Goal: Task Accomplishment & Management: Complete application form

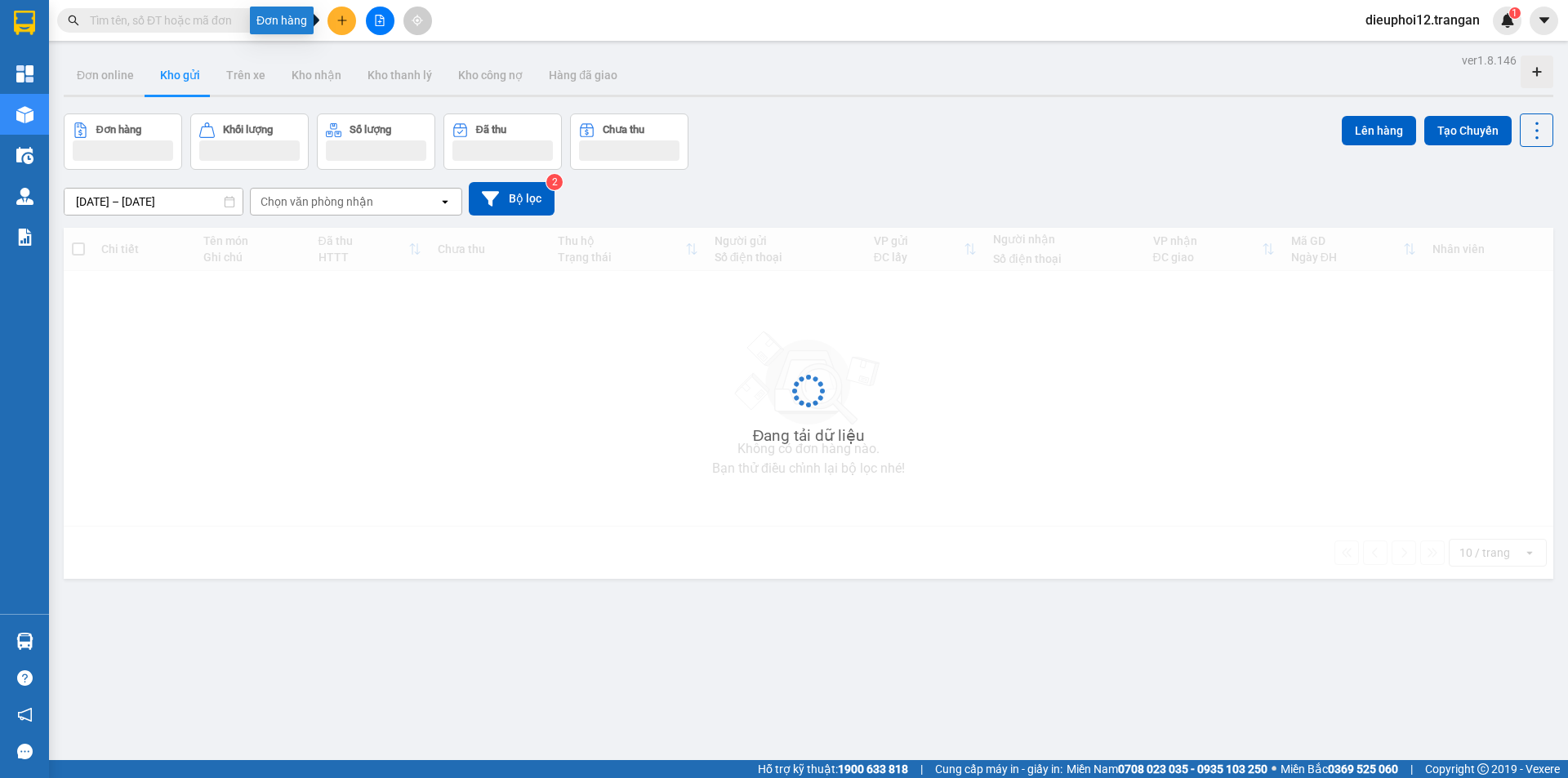
click at [339, 25] on icon "plus" at bounding box center [342, 20] width 11 height 11
click at [345, 23] on icon "plus" at bounding box center [342, 20] width 11 height 11
click at [364, 60] on div "Tạo đơn hàng" at bounding box center [399, 60] width 123 height 31
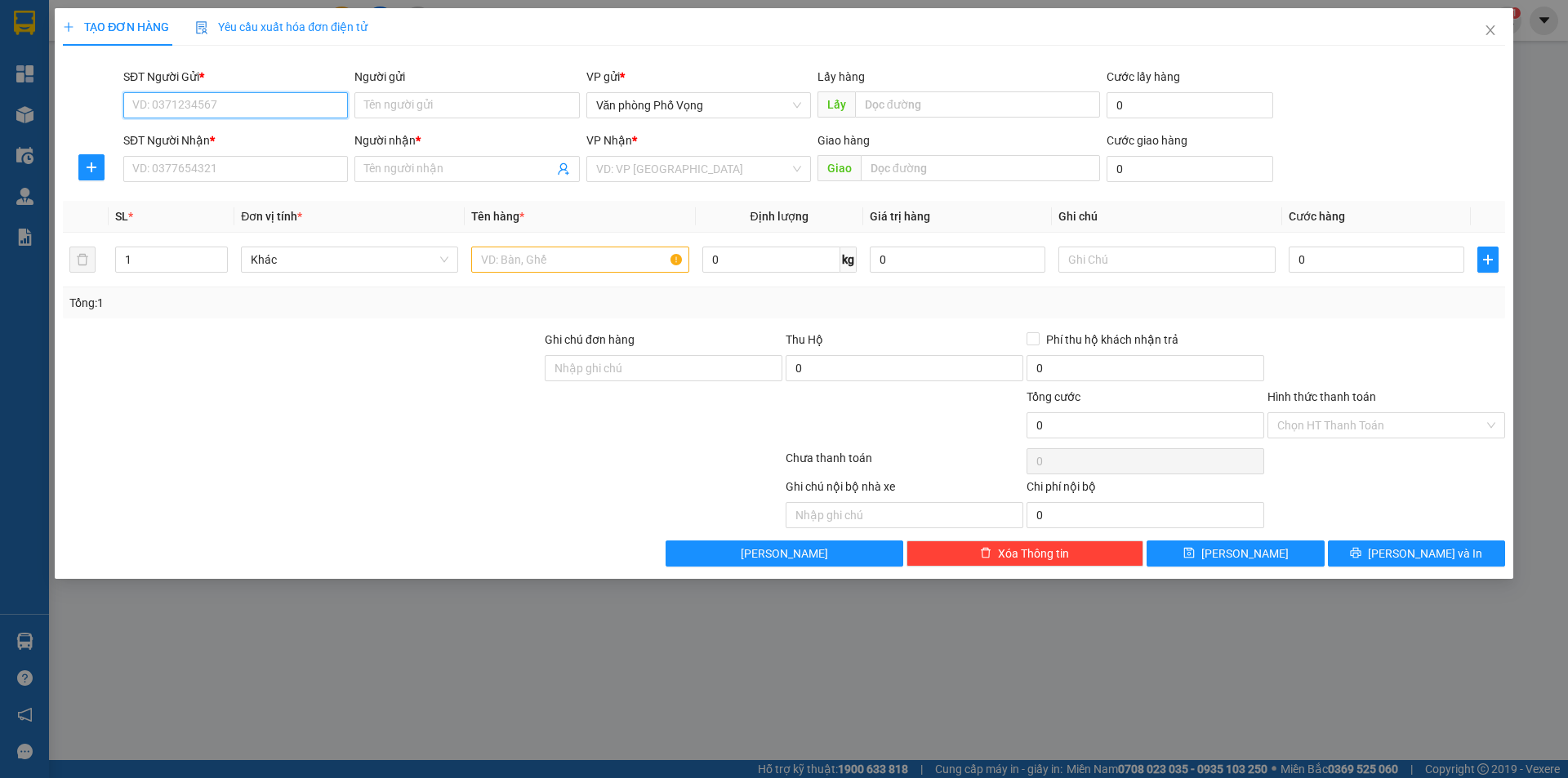
click at [276, 110] on input "SĐT Người Gửi *" at bounding box center [235, 105] width 224 height 26
click at [166, 164] on div "0975051423" at bounding box center [236, 164] width 205 height 18
type input "0975051423"
type input "0354353748"
type input "Lộc"
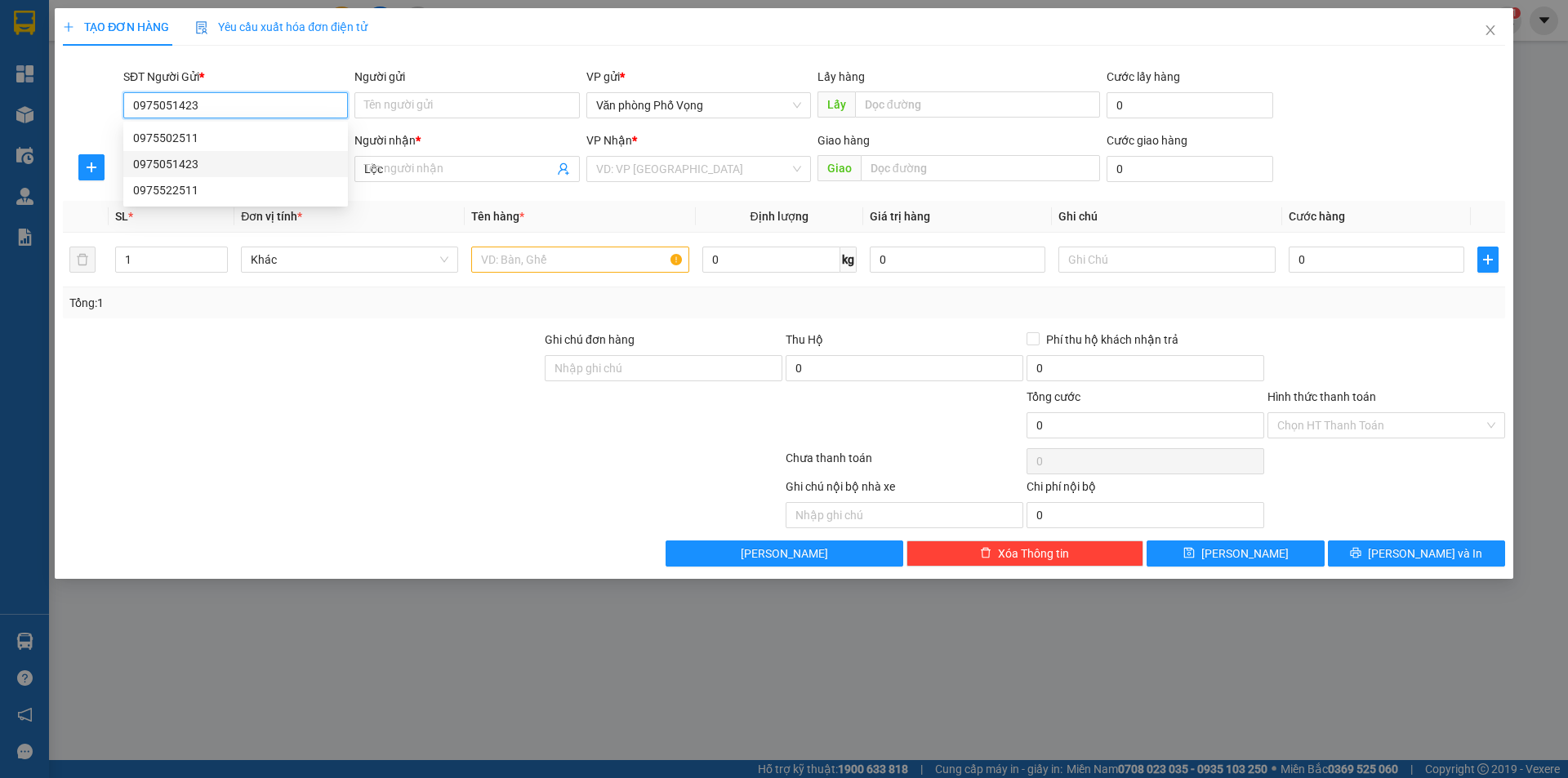
type input "40.000"
type input "0975051423"
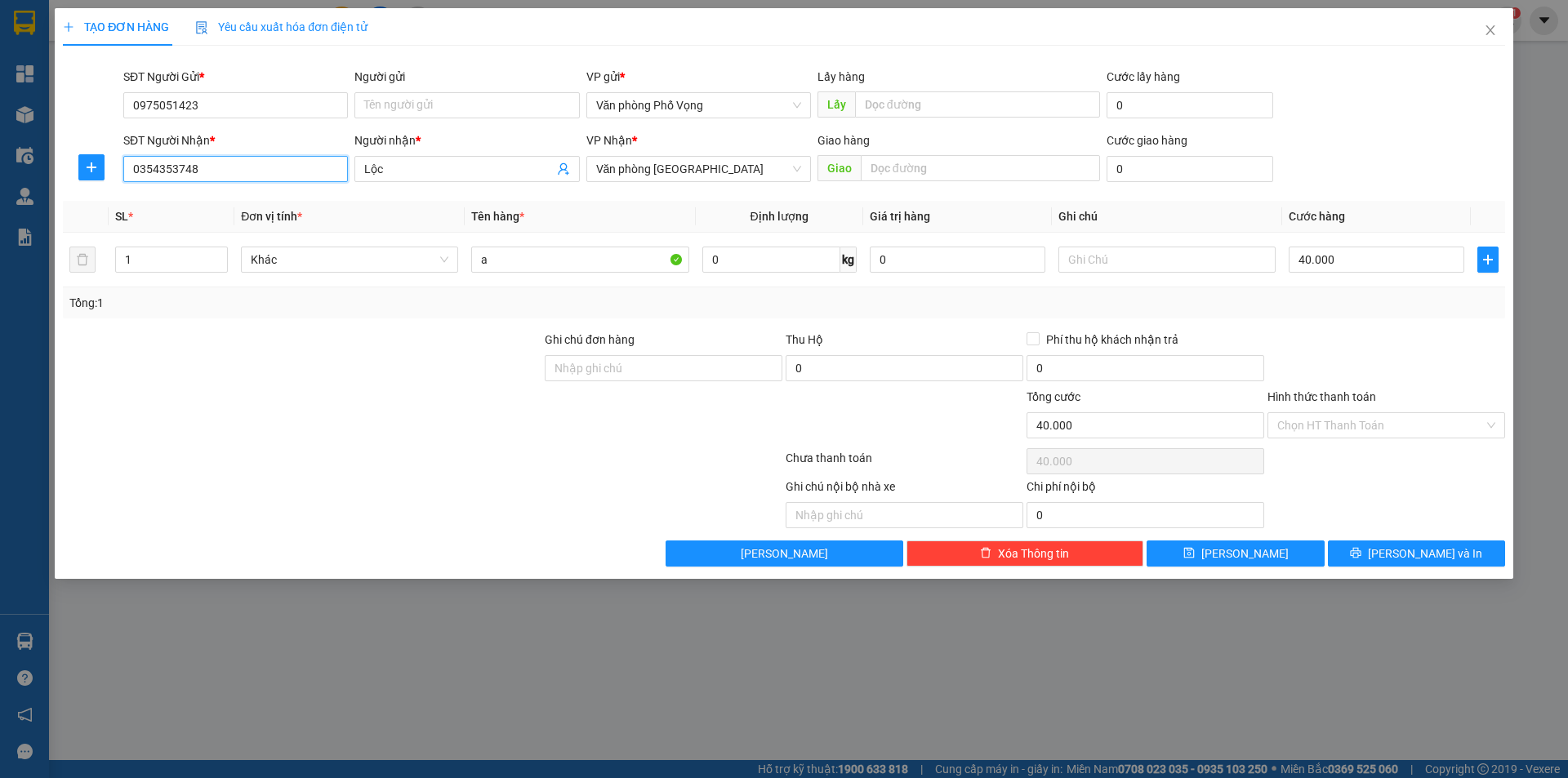
click at [226, 168] on input "0354353748" at bounding box center [235, 169] width 224 height 26
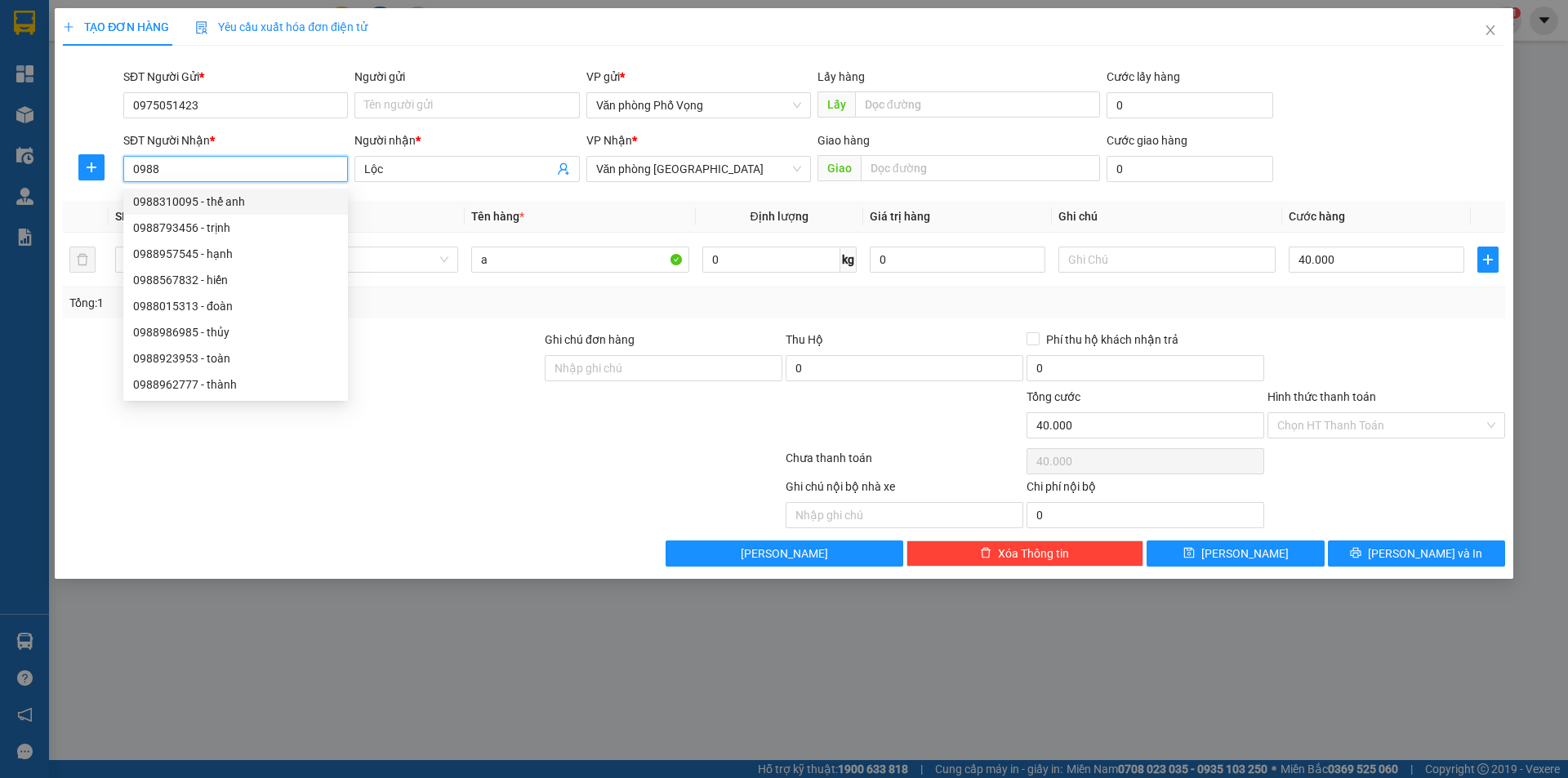
click at [230, 196] on div "0988310095 - thế anh" at bounding box center [236, 201] width 205 height 18
type input "0988310095"
type input "thế anh"
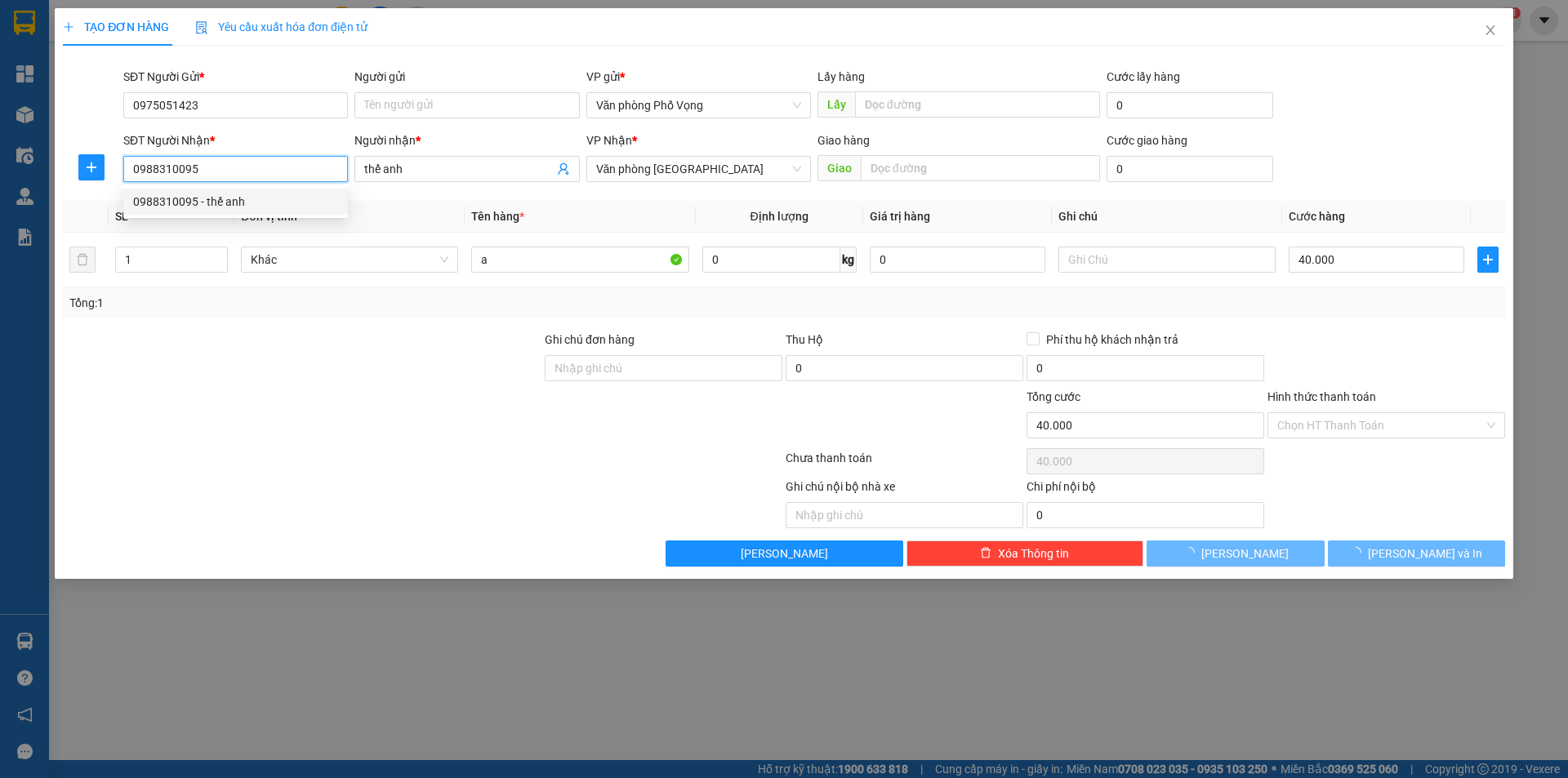
type input "30.000"
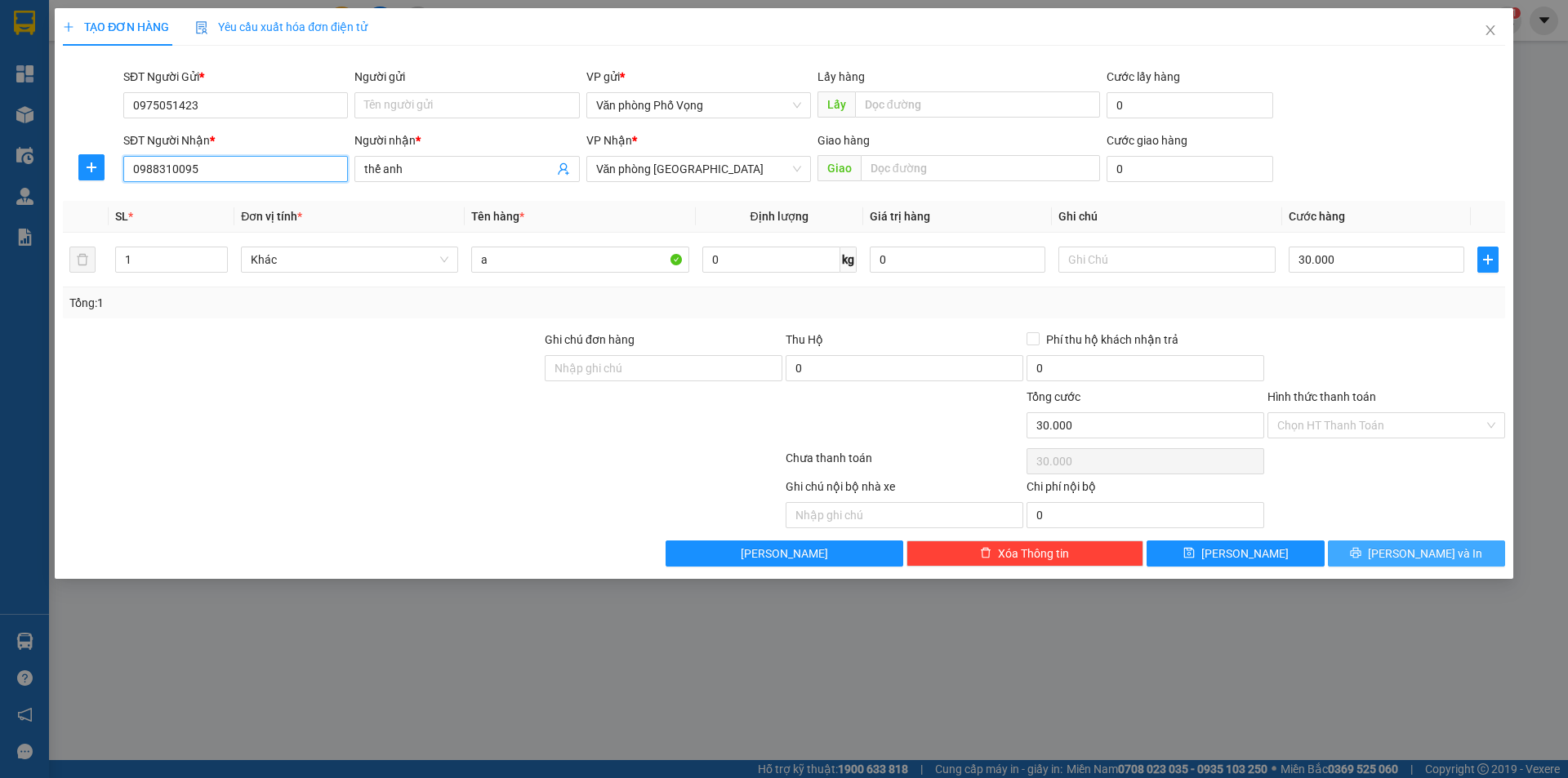
type input "0988310095"
click at [1368, 551] on button "[PERSON_NAME] và In" at bounding box center [1416, 554] width 177 height 26
